Goal: Transaction & Acquisition: Purchase product/service

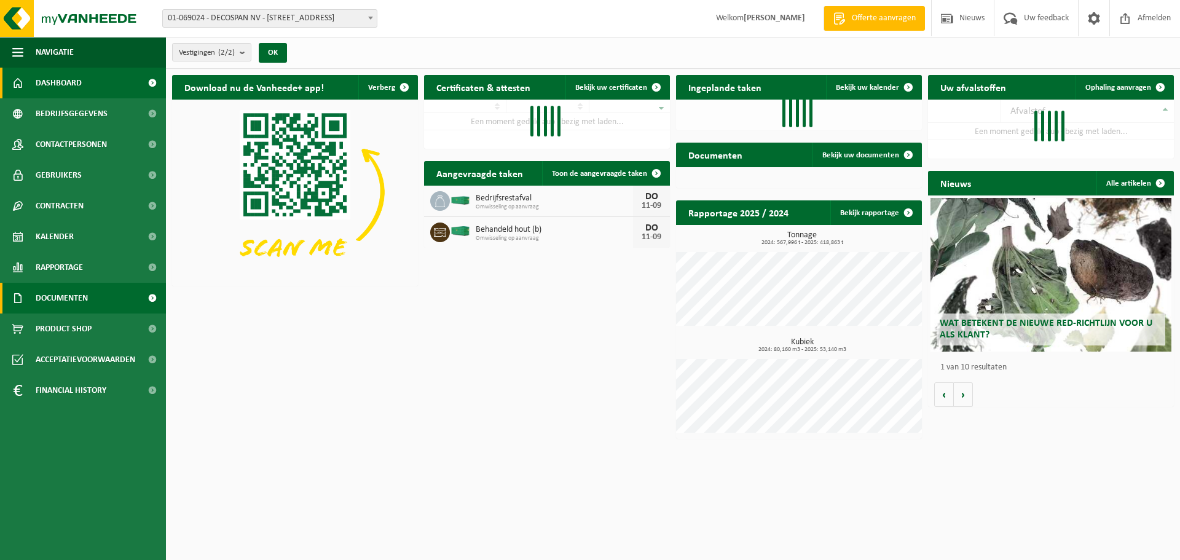
click at [73, 304] on span "Documenten" at bounding box center [62, 298] width 52 height 31
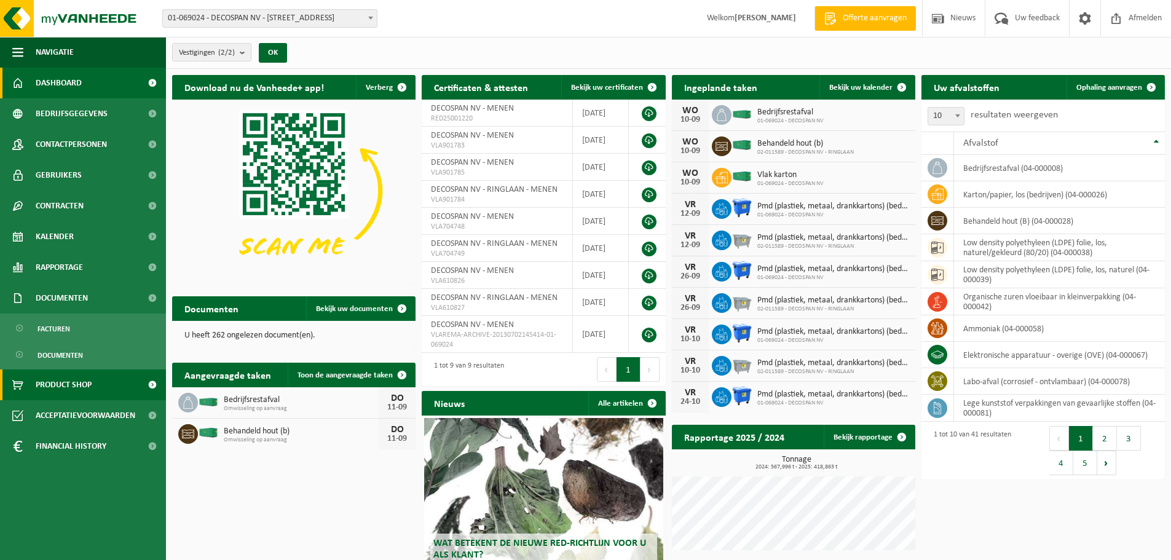
click at [57, 382] on span "Product Shop" at bounding box center [64, 384] width 56 height 31
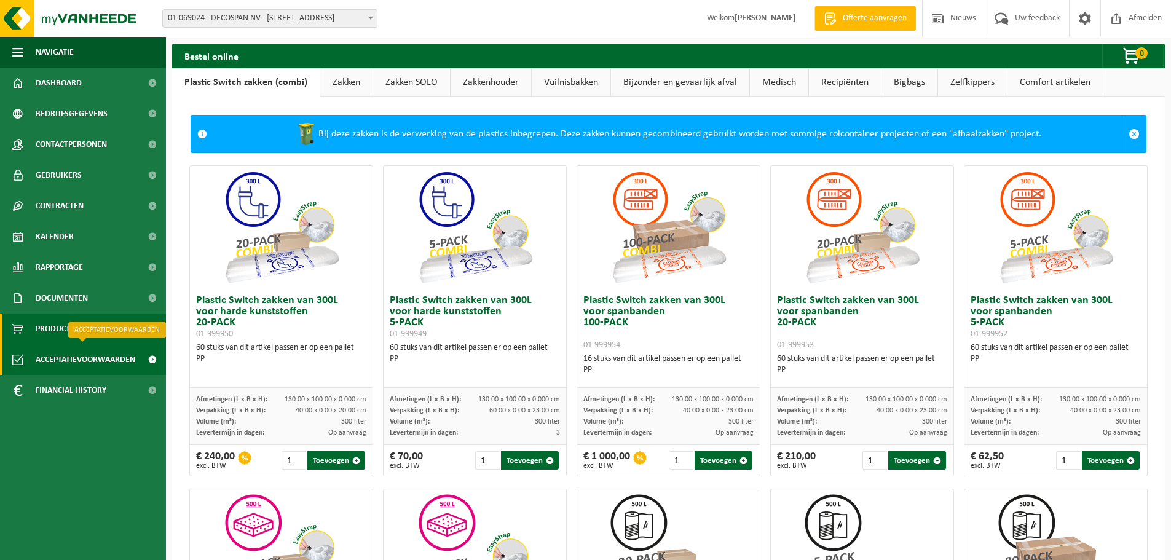
click at [51, 360] on span "Acceptatievoorwaarden" at bounding box center [86, 359] width 100 height 31
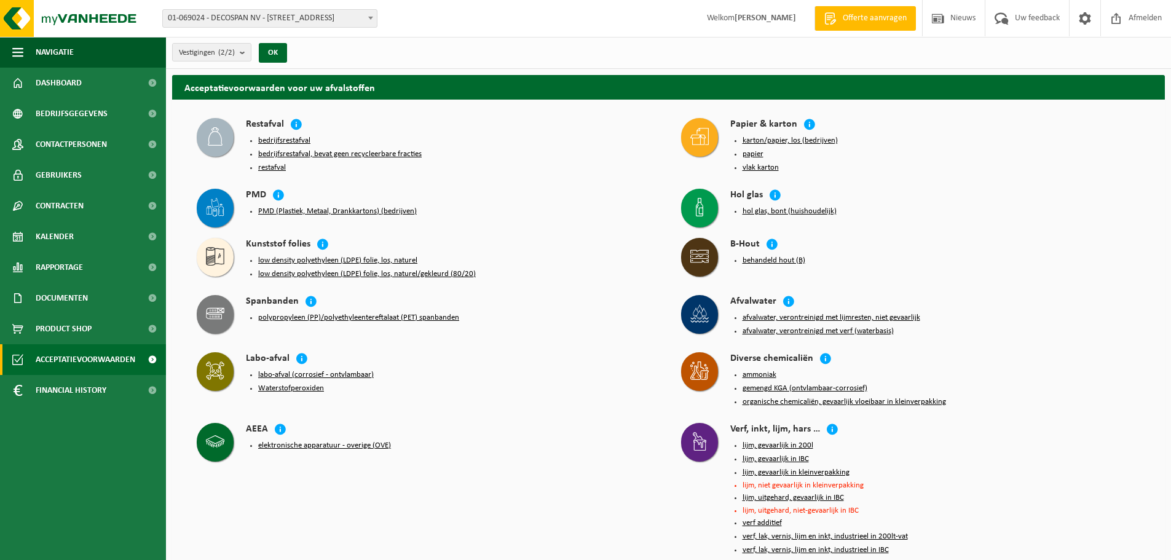
click at [269, 165] on button "restafval" at bounding box center [272, 168] width 28 height 10
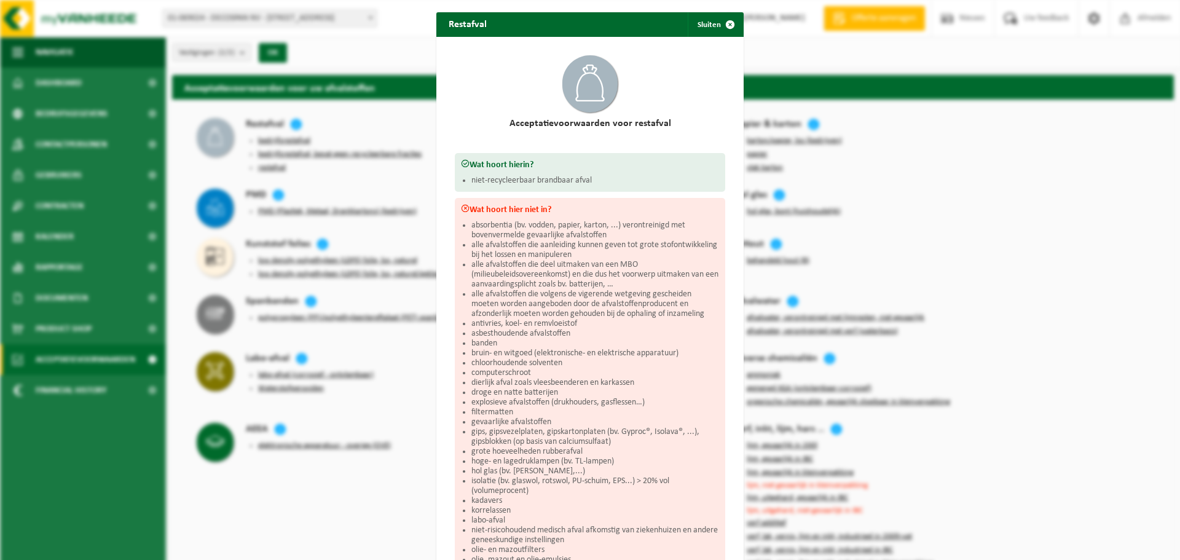
click at [270, 144] on div "Restafval Sluiten Acceptatievoorwaarden voor restafval Wat hoort hierin? niet-r…" at bounding box center [590, 280] width 1180 height 560
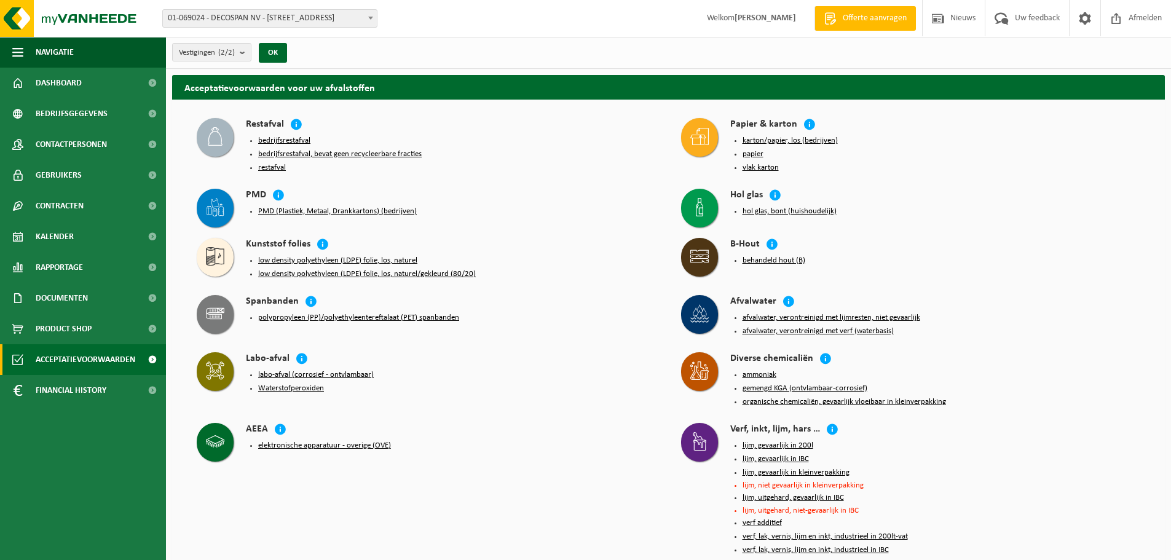
click at [270, 144] on ul "bedrijfsrestafval bedrijfsrestafval, bevat geen recycleerbare fracties restafval" at bounding box center [457, 154] width 398 height 37
click at [272, 154] on button "bedrijfsrestafval, bevat geen recycleerbare fracties" at bounding box center [339, 154] width 163 height 10
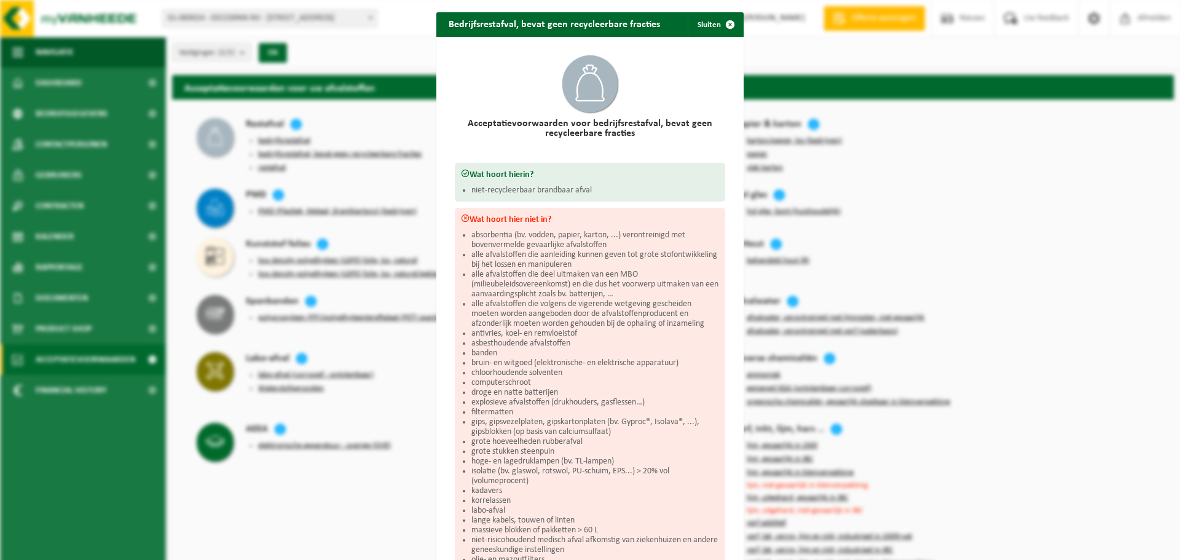
click at [272, 154] on div "Bedrijfsrestafval, bevat geen recycleerbare fracties Sluiten Acceptatievoorwaar…" at bounding box center [590, 280] width 1180 height 560
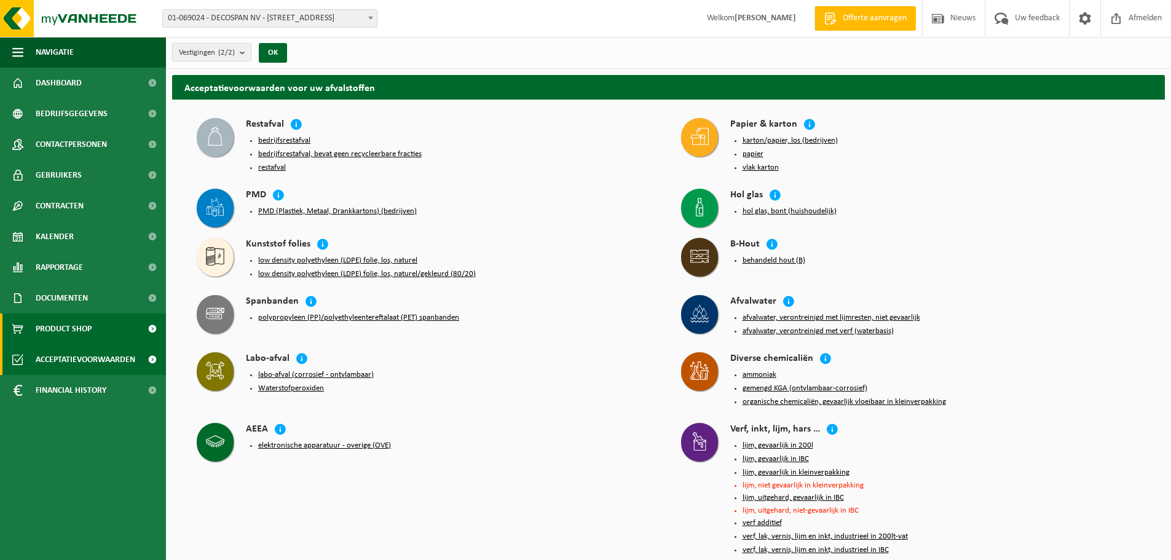
click at [47, 331] on span "Product Shop" at bounding box center [64, 328] width 56 height 31
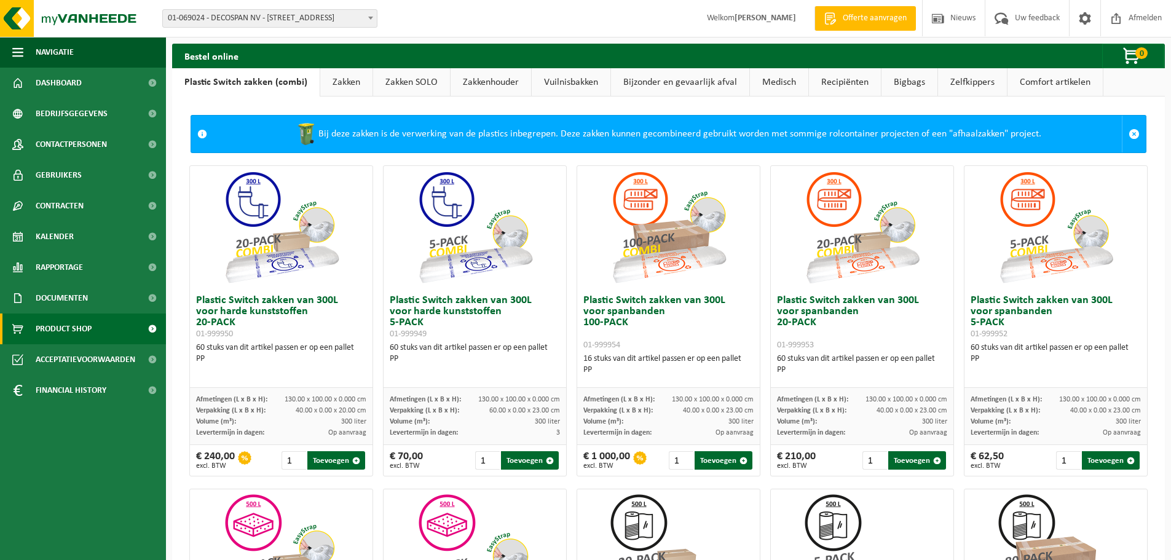
click at [1069, 76] on link "Comfort artikelen" at bounding box center [1054, 82] width 95 height 28
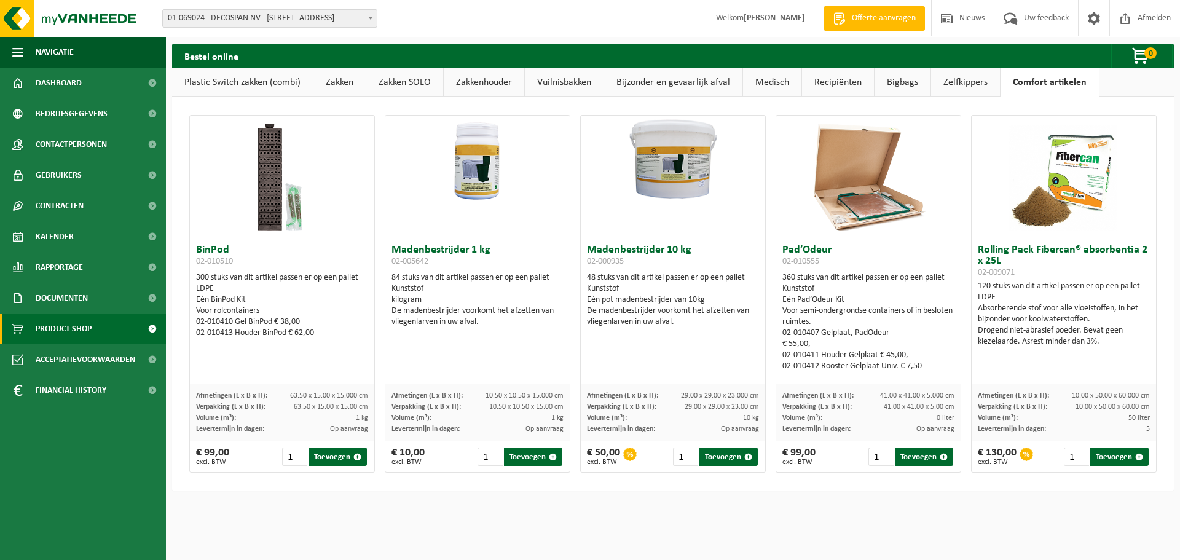
click at [956, 77] on link "Zelfkippers" at bounding box center [965, 82] width 69 height 28
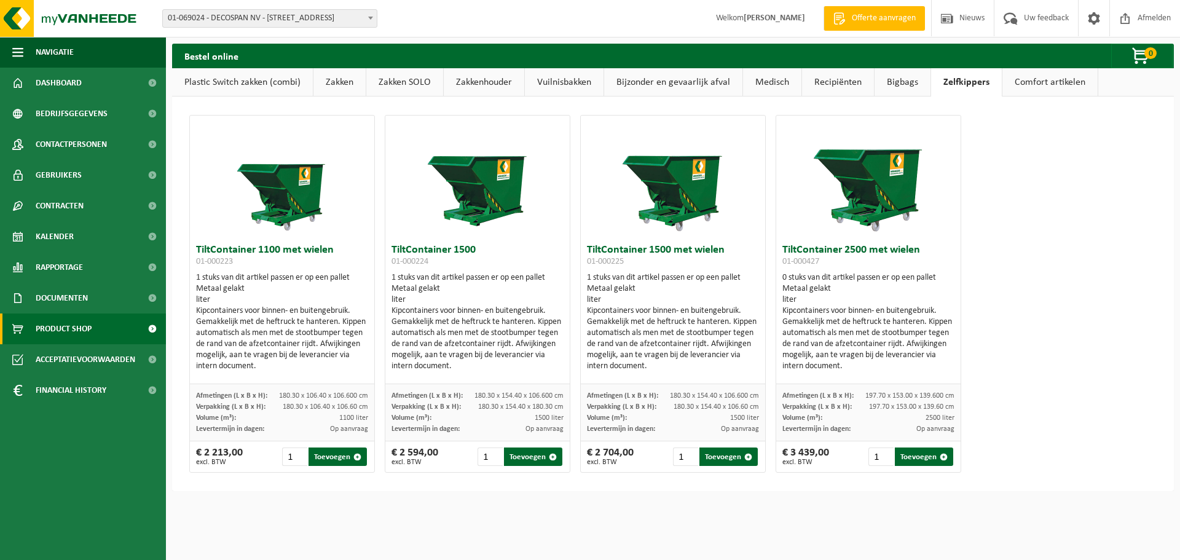
click at [902, 79] on link "Bigbags" at bounding box center [902, 82] width 56 height 28
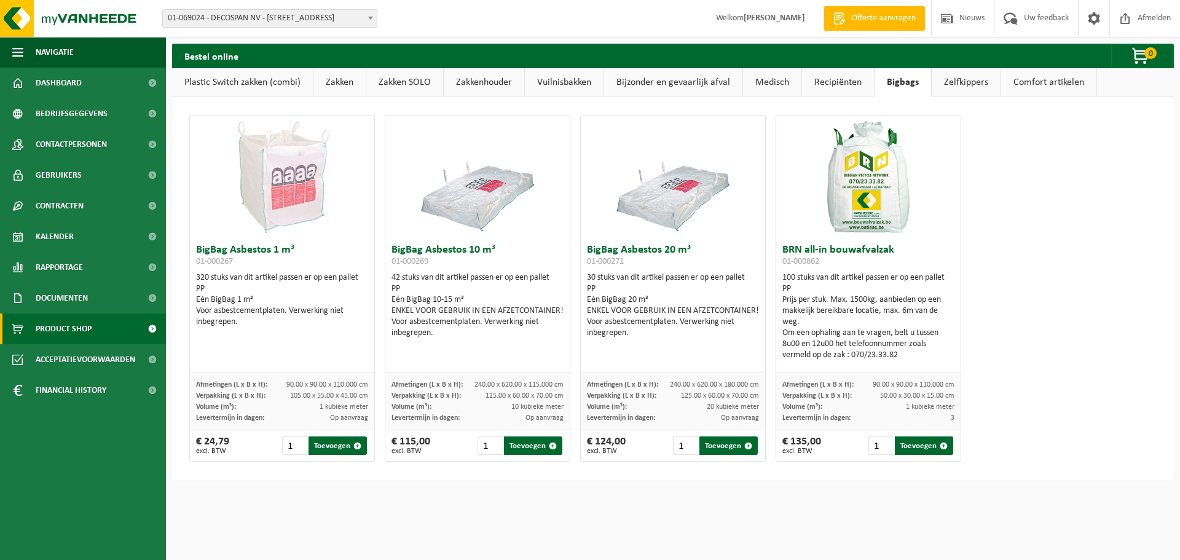
click at [948, 79] on link "Zelfkippers" at bounding box center [966, 82] width 69 height 28
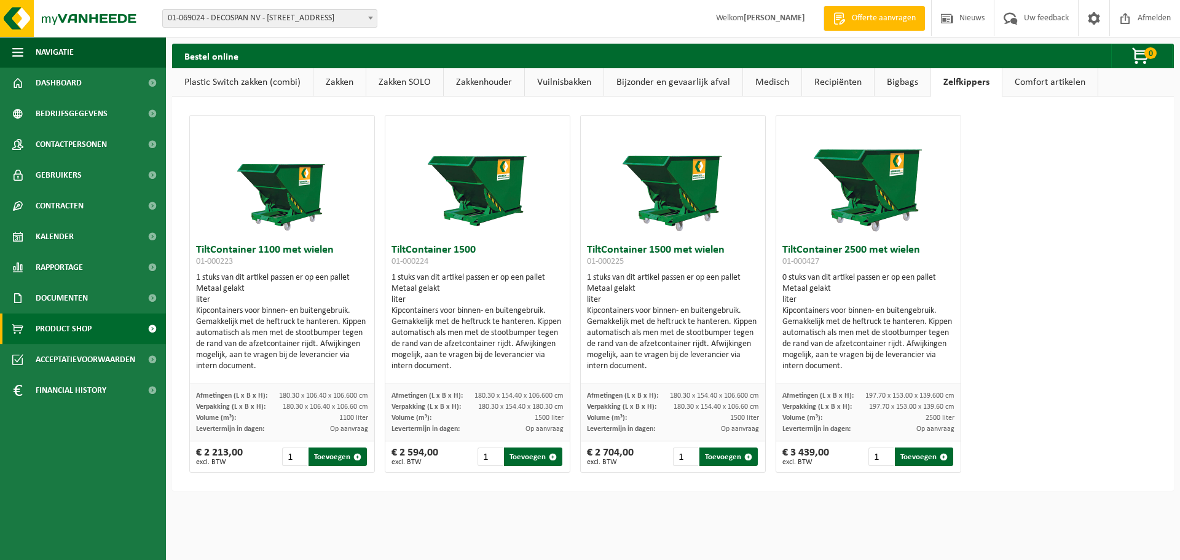
click at [855, 80] on link "Recipiënten" at bounding box center [838, 82] width 72 height 28
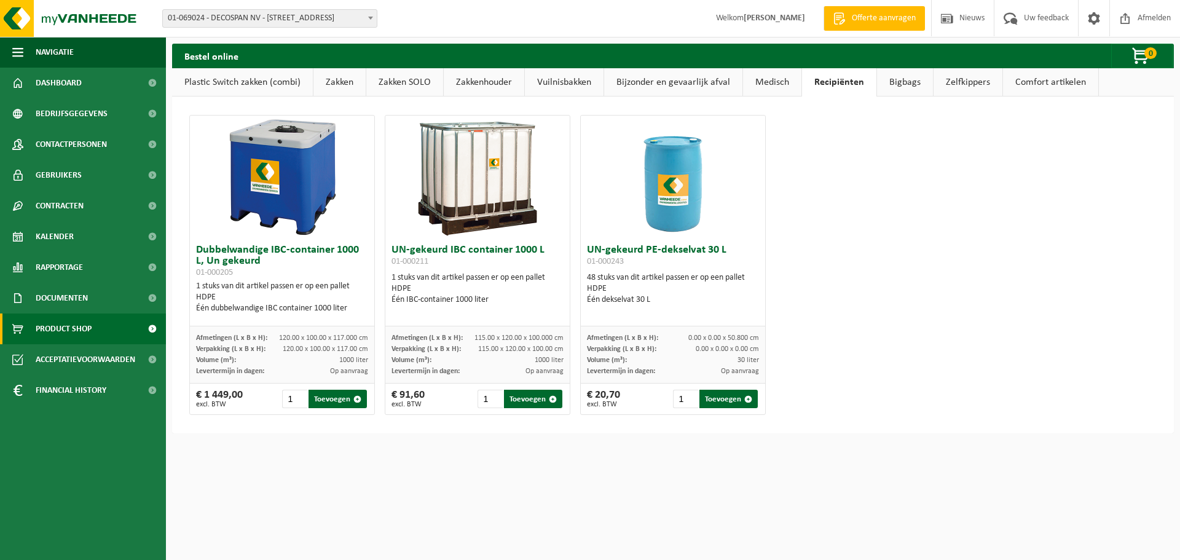
click at [756, 84] on link "Medisch" at bounding box center [772, 82] width 58 height 28
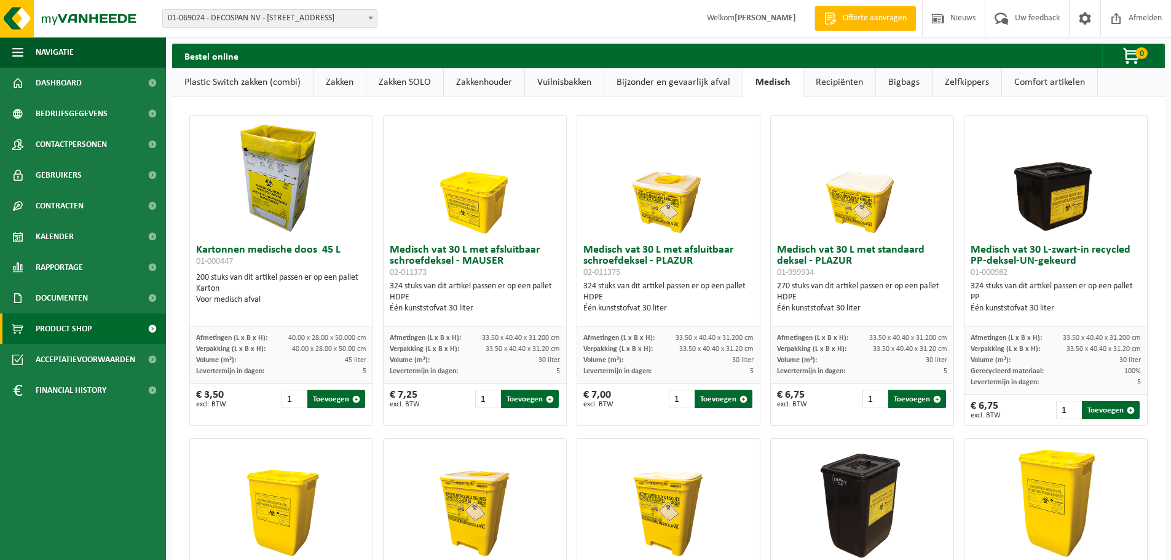
click at [832, 82] on link "Recipiënten" at bounding box center [839, 82] width 72 height 28
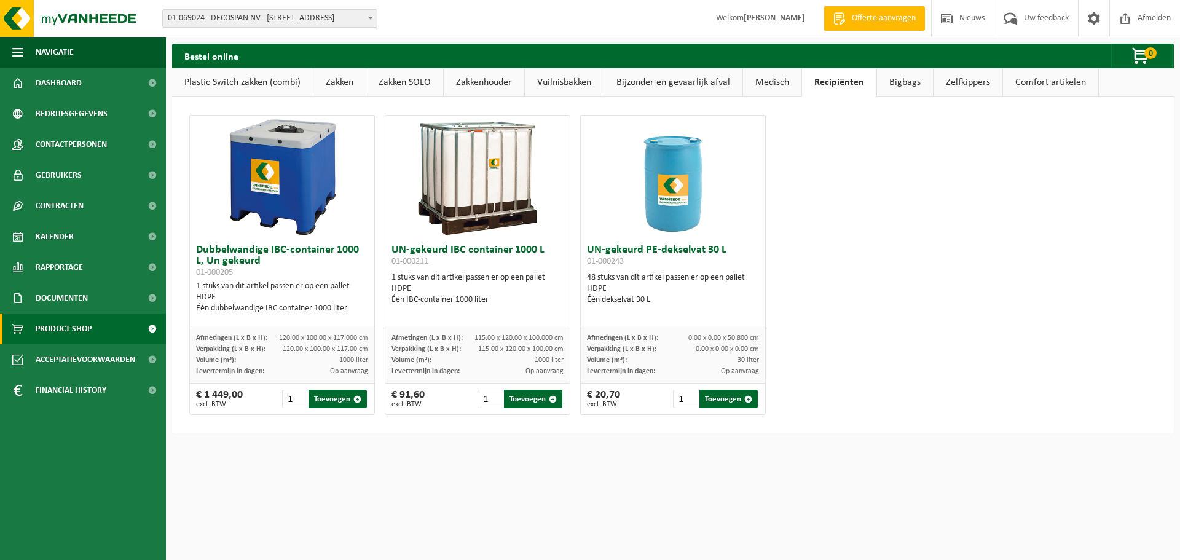
click at [673, 77] on link "Bijzonder en gevaarlijk afval" at bounding box center [673, 82] width 138 height 28
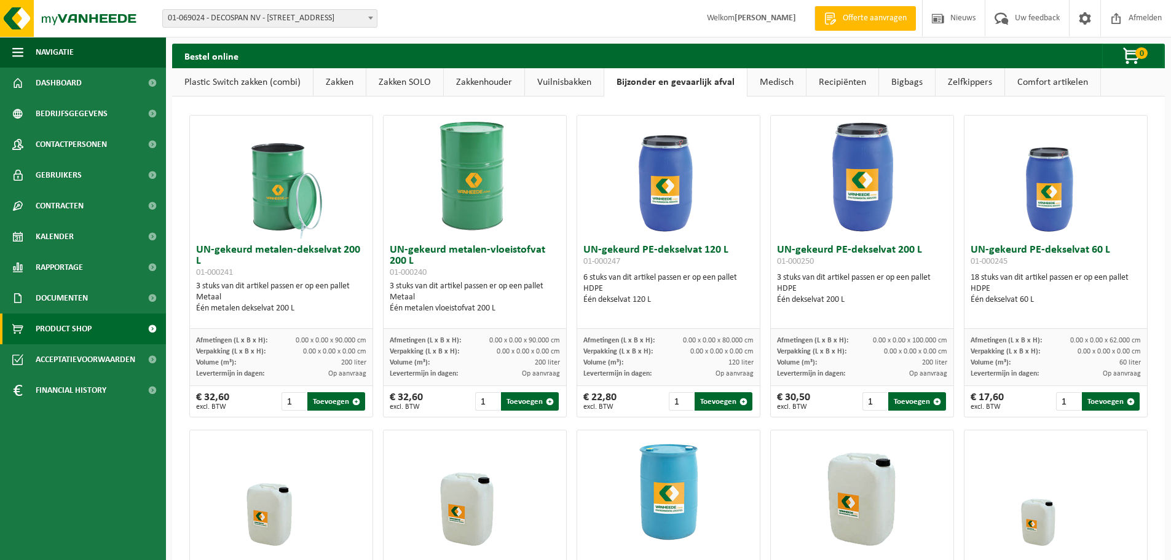
click at [577, 78] on link "Vuilnisbakken" at bounding box center [564, 82] width 79 height 28
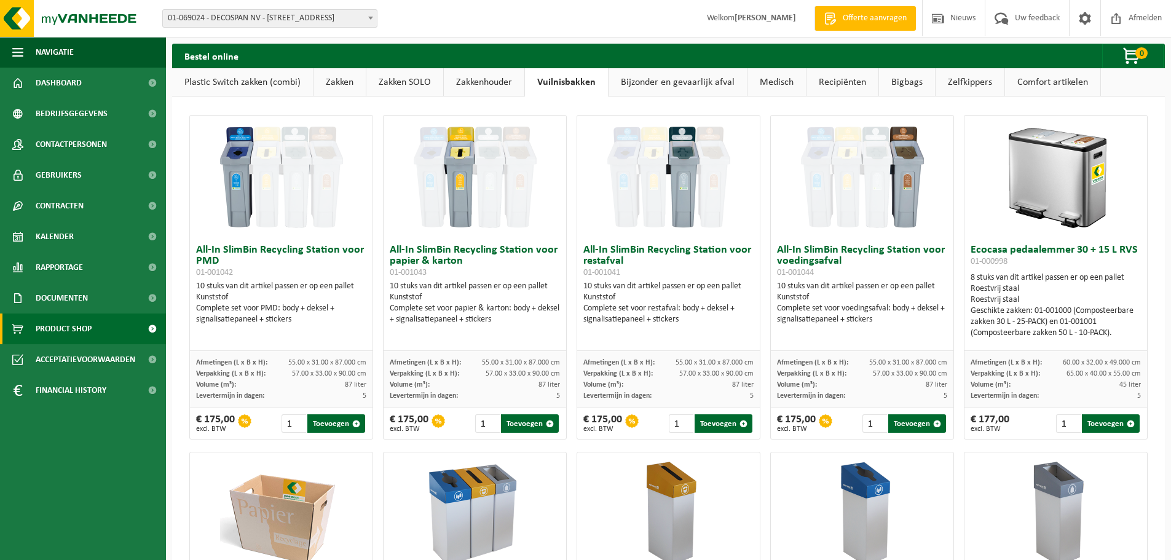
click at [473, 79] on link "Zakkenhouder" at bounding box center [484, 82] width 80 height 28
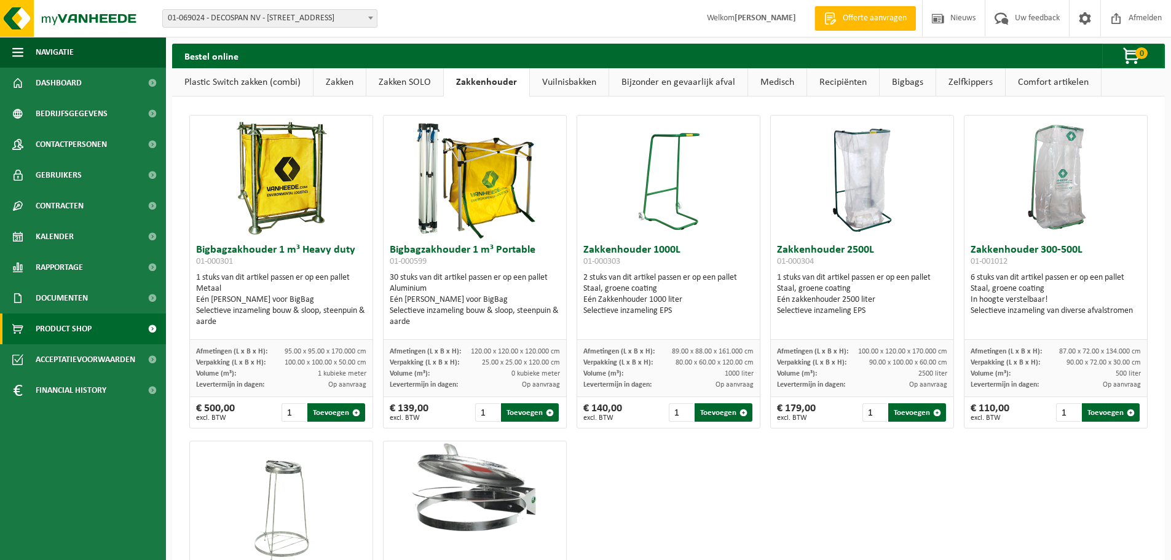
click at [590, 83] on link "Vuilnisbakken" at bounding box center [569, 82] width 79 height 28
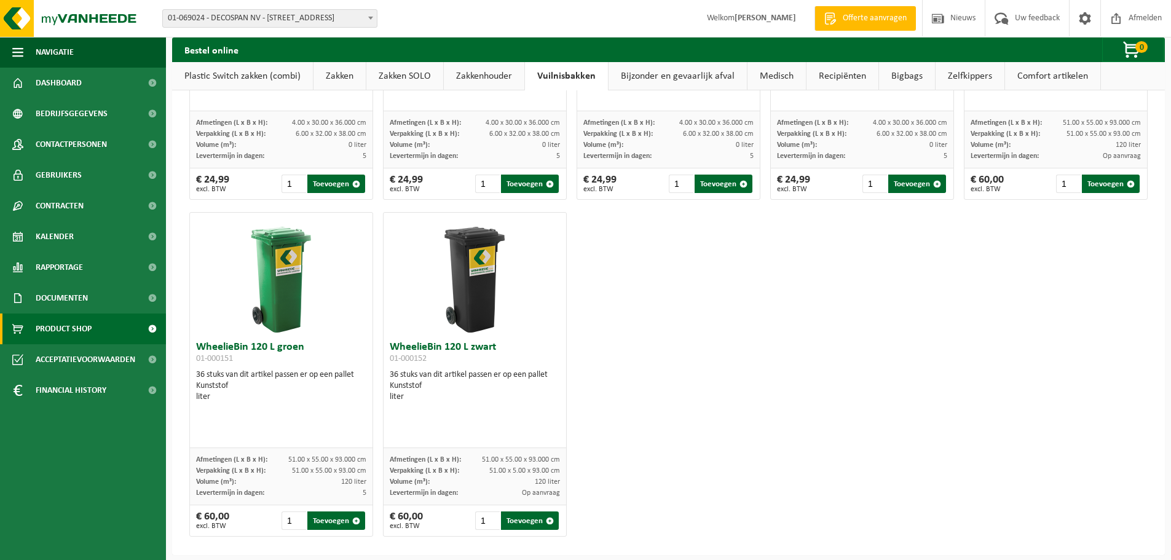
scroll to position [1594, 0]
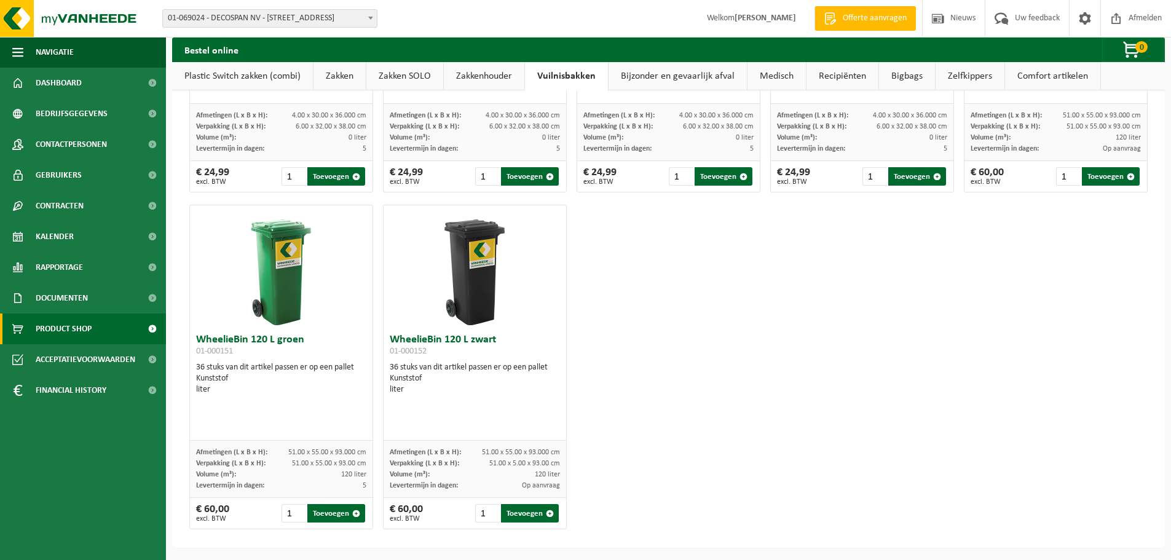
click at [336, 66] on link "Zakken" at bounding box center [339, 76] width 52 height 28
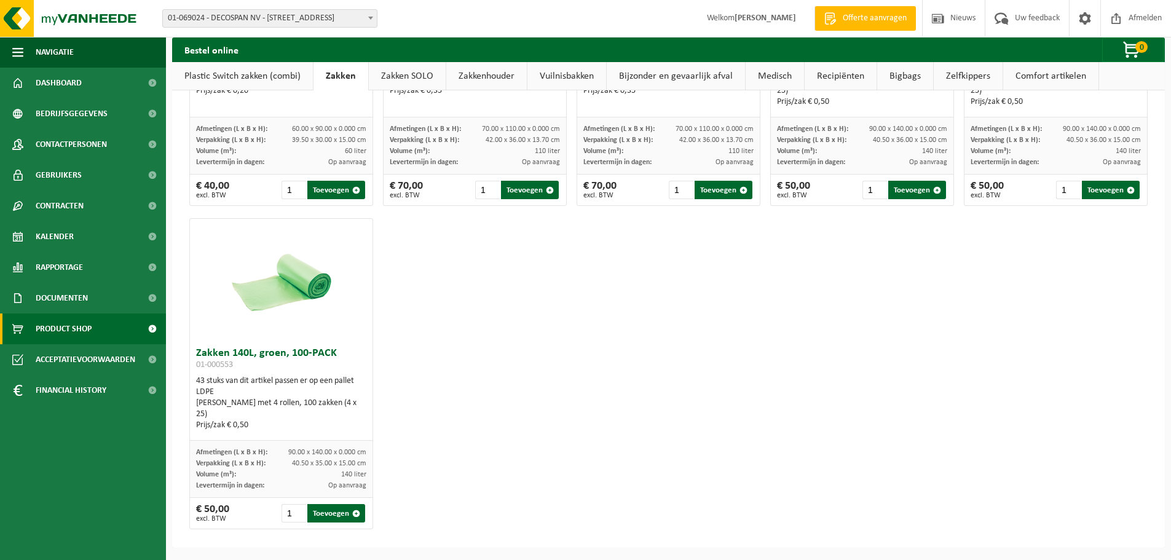
click at [272, 78] on link "Plastic Switch zakken (combi)" at bounding box center [242, 76] width 141 height 28
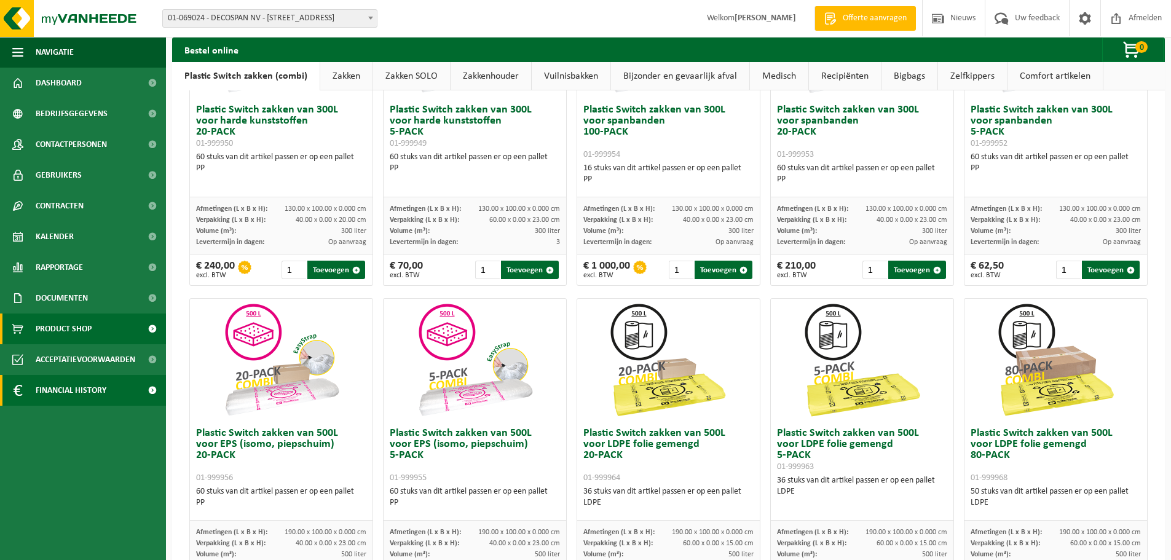
scroll to position [184, 0]
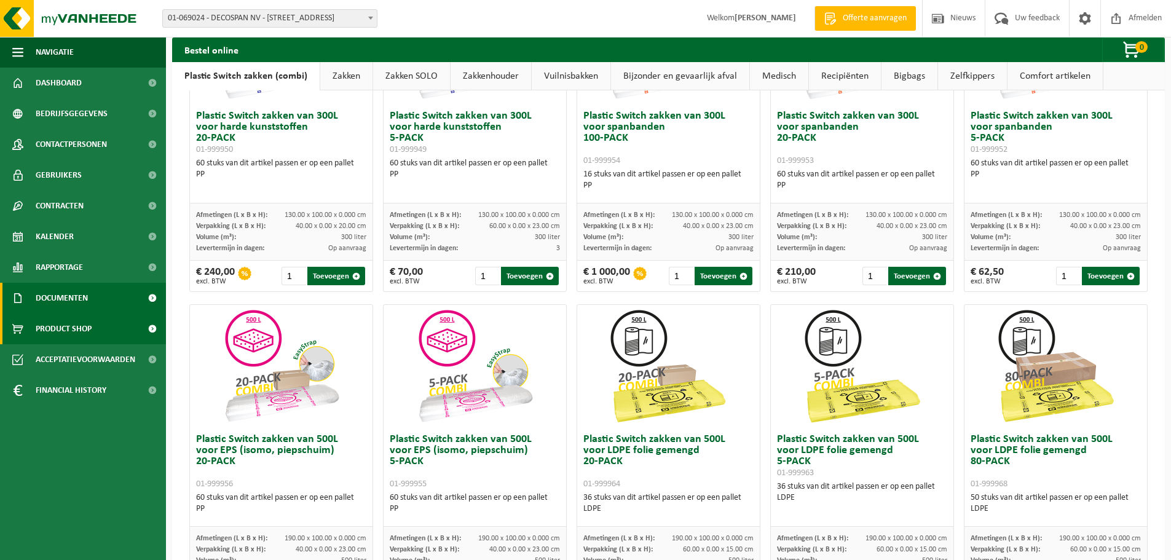
click at [54, 298] on span "Documenten" at bounding box center [62, 298] width 52 height 31
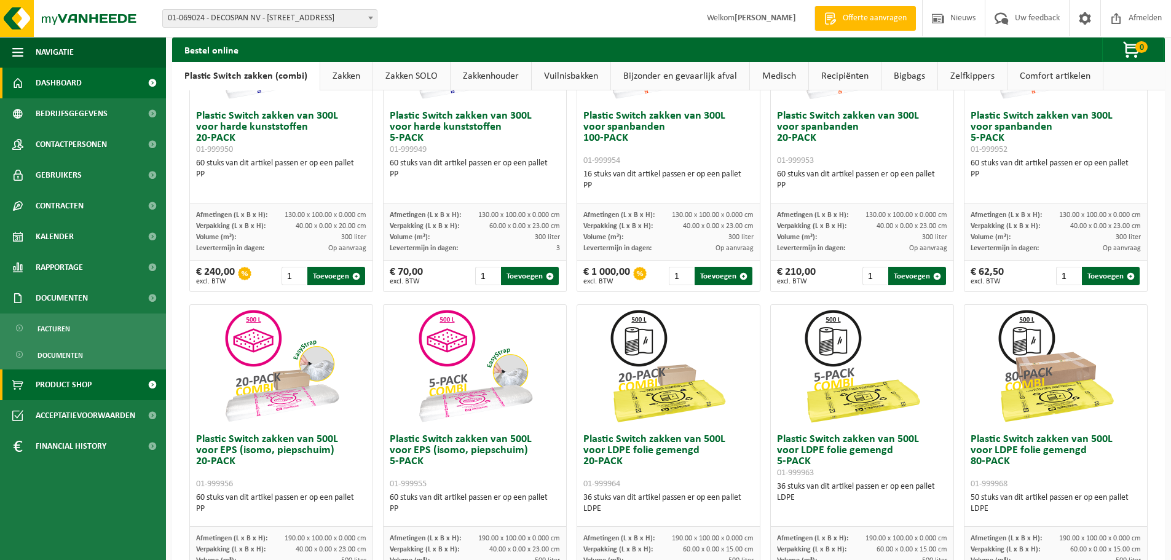
click at [60, 84] on span "Dashboard" at bounding box center [59, 83] width 46 height 31
